Goal: Information Seeking & Learning: Learn about a topic

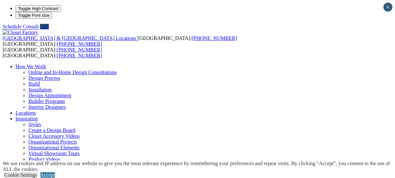
click at [55, 173] on link "Accept" at bounding box center [47, 175] width 15 height 5
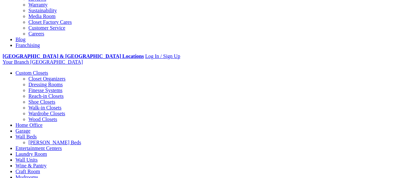
scroll to position [197, 0]
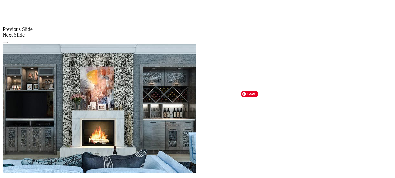
scroll to position [567, 0]
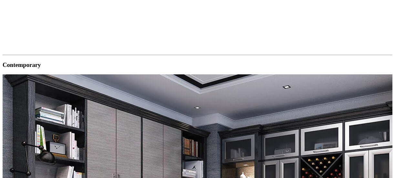
scroll to position [738, 0]
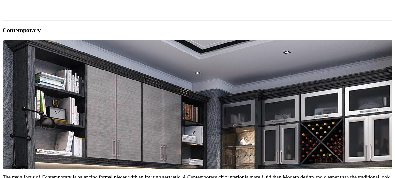
type input "*****"
click input "*" at bounding box center [0, 0] width 0 height 0
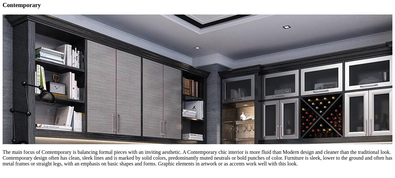
scroll to position [764, 0]
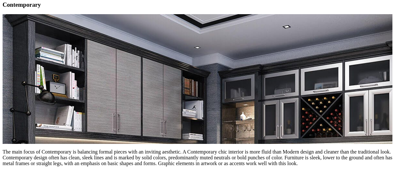
click input "*" at bounding box center [0, 0] width 0 height 0
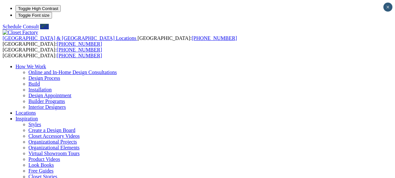
scroll to position [7, 0]
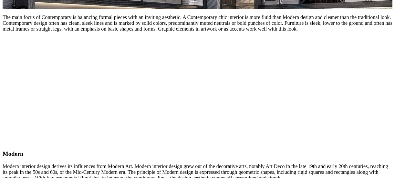
scroll to position [910, 0]
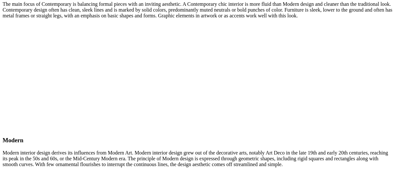
scroll to position [918, 0]
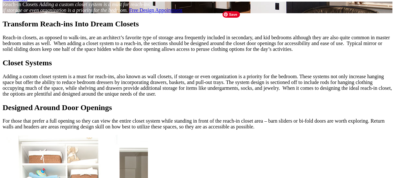
scroll to position [456, 0]
